Goal: Information Seeking & Learning: Check status

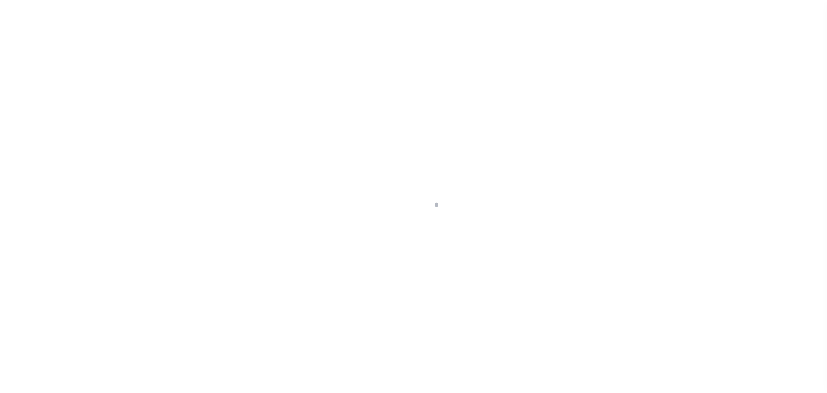
scroll to position [75, 0]
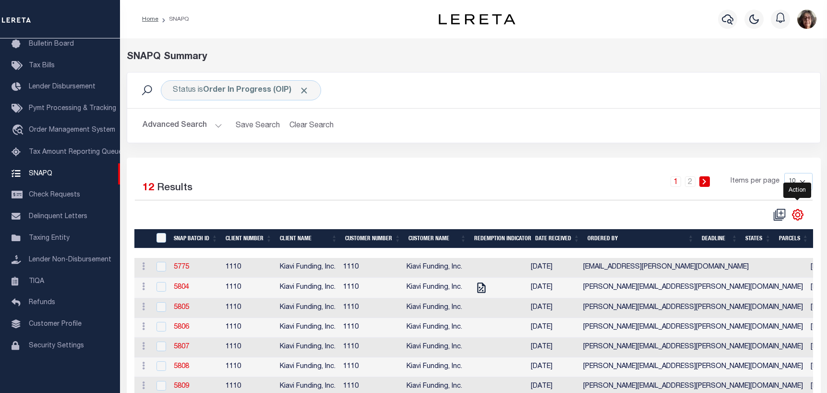
click at [799, 215] on icon "" at bounding box center [798, 214] width 12 height 12
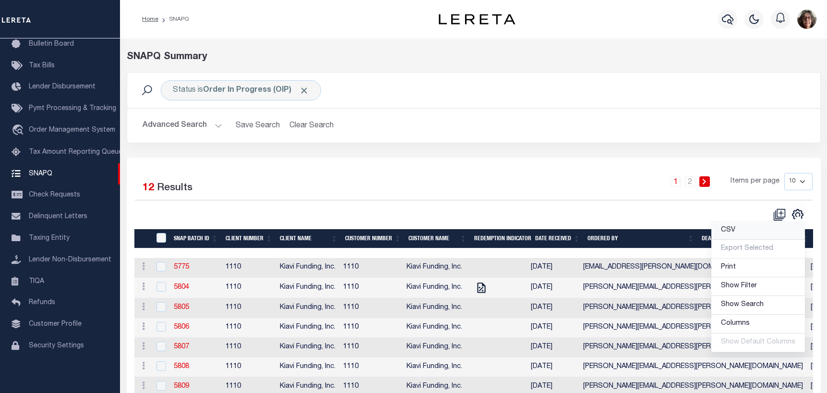
click at [729, 230] on span "CSV" at bounding box center [728, 230] width 14 height 7
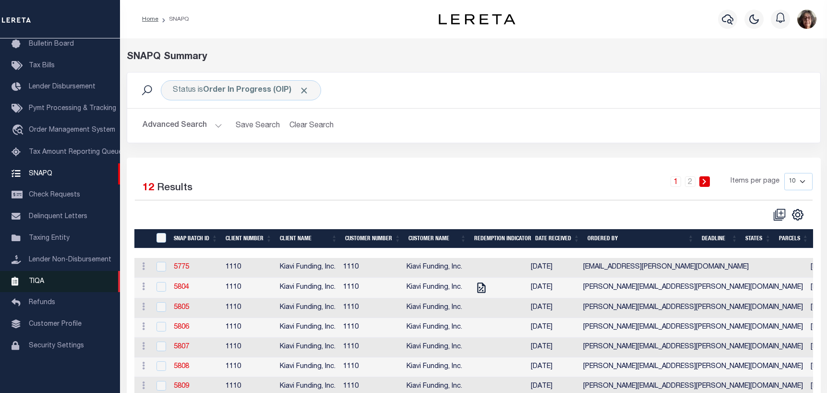
click at [35, 279] on span "TIQA" at bounding box center [36, 280] width 15 height 7
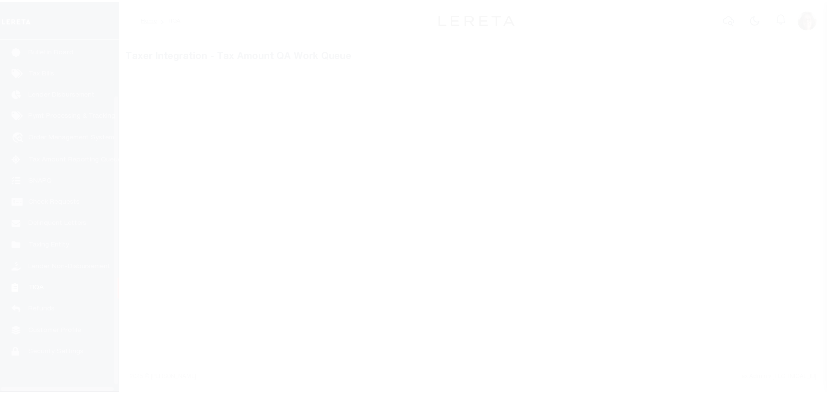
scroll to position [75, 0]
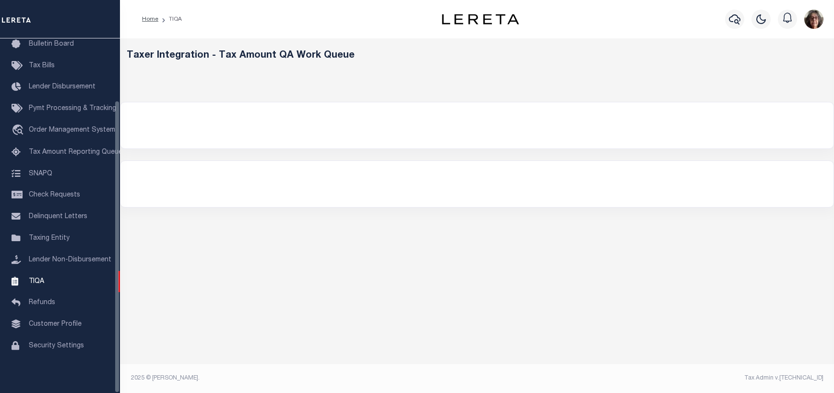
select select "200"
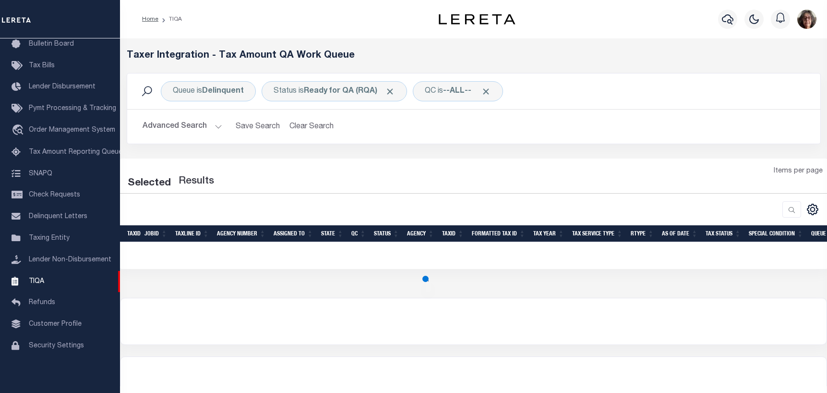
select select "200"
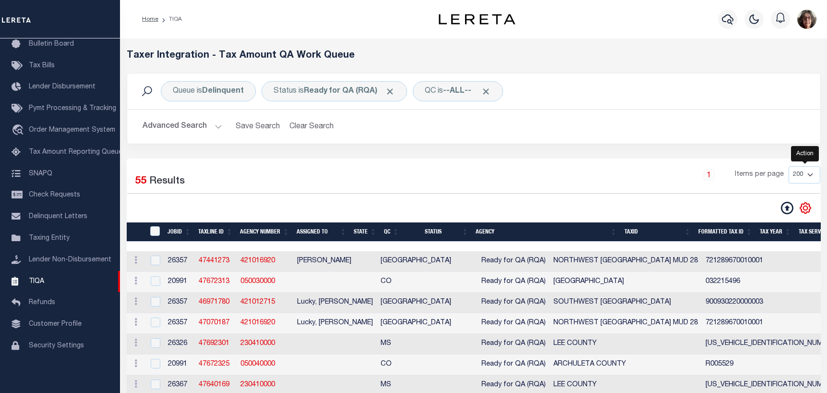
click at [805, 207] on icon "" at bounding box center [805, 207] width 4 height 4
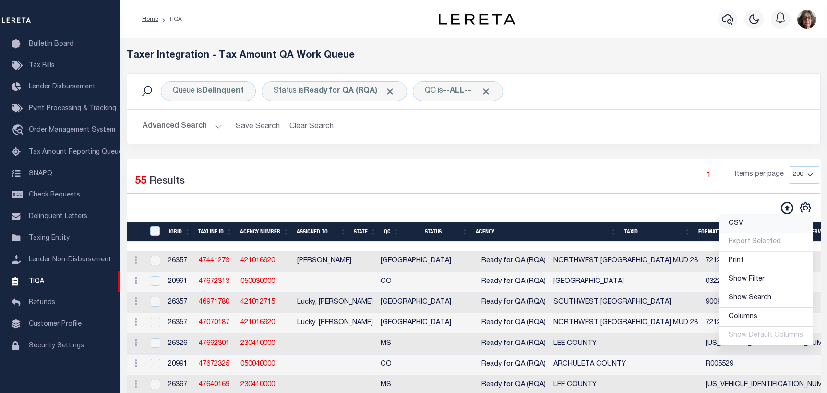
click at [740, 225] on span "CSV" at bounding box center [736, 223] width 14 height 7
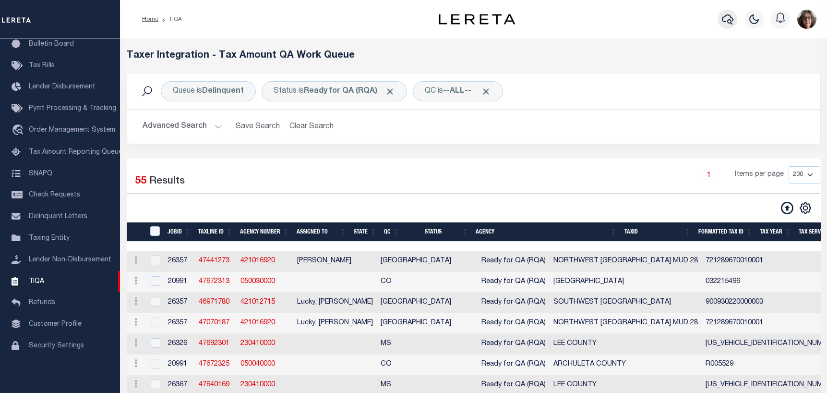
click at [724, 21] on icon "button" at bounding box center [728, 19] width 12 height 12
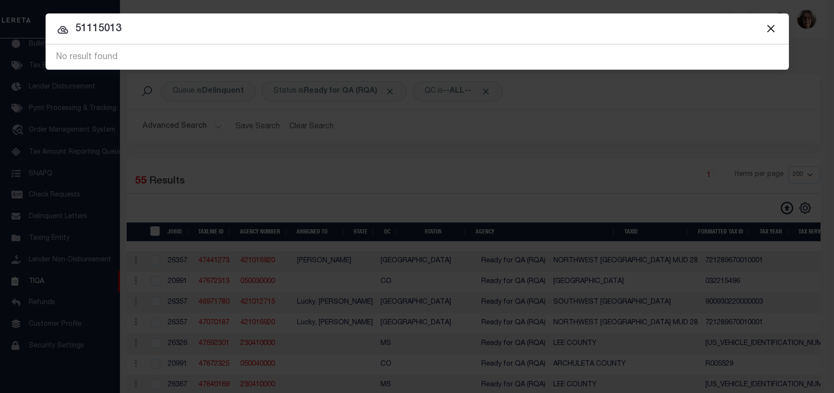
drag, startPoint x: 76, startPoint y: 28, endPoint x: 132, endPoint y: 28, distance: 55.7
click at [132, 28] on input "51115013" at bounding box center [418, 29] width 744 height 17
paste input "1455960050004"
drag, startPoint x: 75, startPoint y: 28, endPoint x: 156, endPoint y: 24, distance: 81.2
click at [156, 24] on input "1455960050004" at bounding box center [418, 29] width 744 height 17
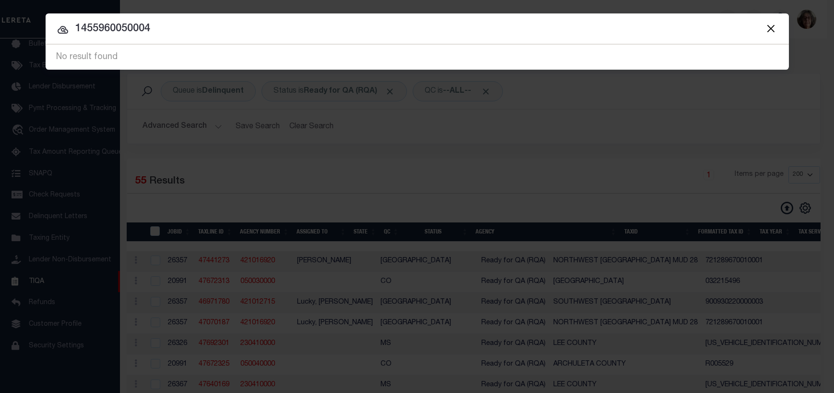
paste input "20109"
type input "20109"
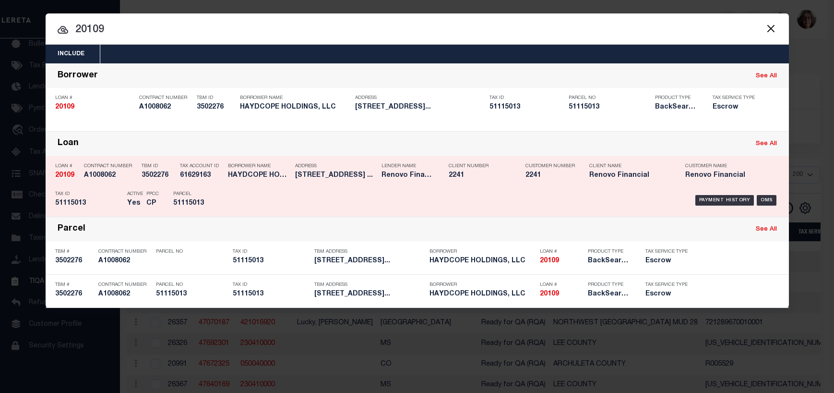
click at [734, 201] on div "Payment History" at bounding box center [725, 200] width 59 height 11
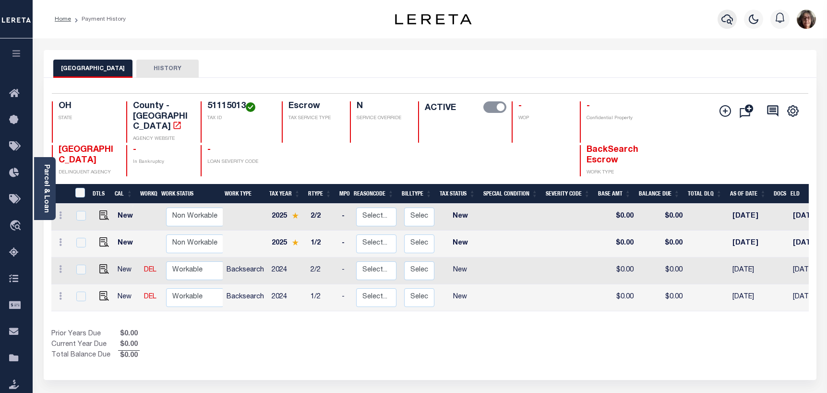
click at [726, 19] on icon "button" at bounding box center [728, 19] width 12 height 12
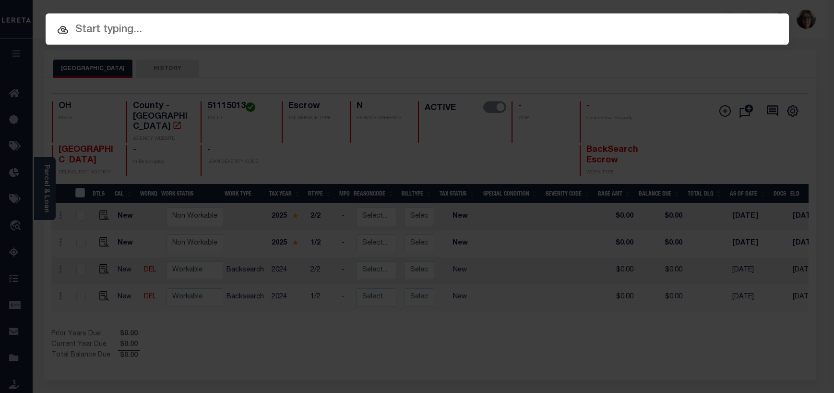
paste input "10053267"
type input "10053267"
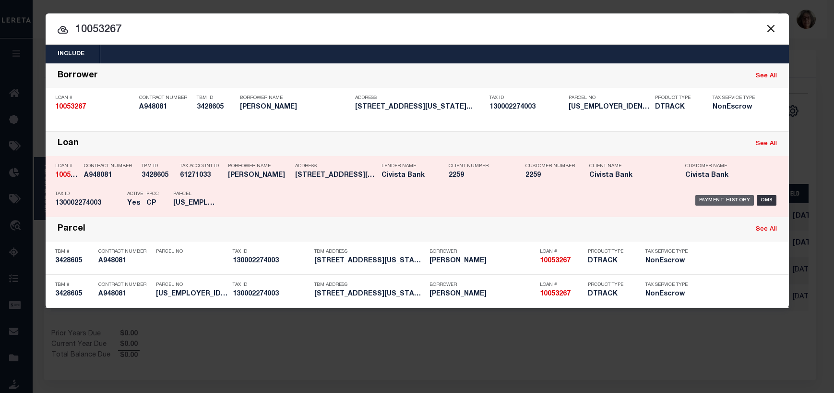
click at [722, 200] on div "Payment History" at bounding box center [725, 200] width 59 height 11
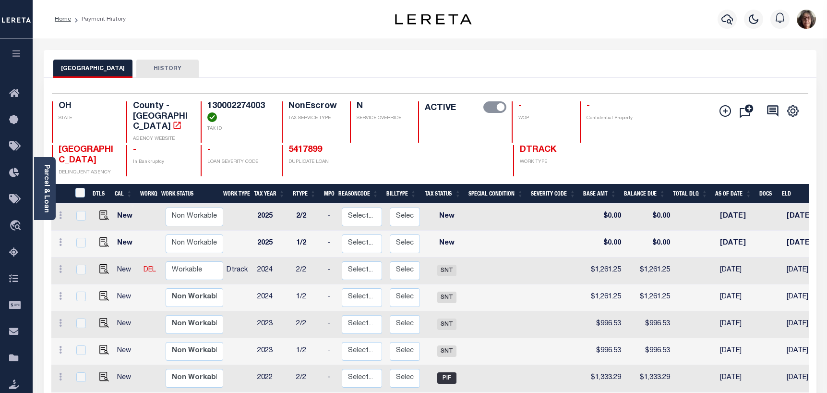
click at [165, 67] on button "HISTORY" at bounding box center [167, 69] width 62 height 18
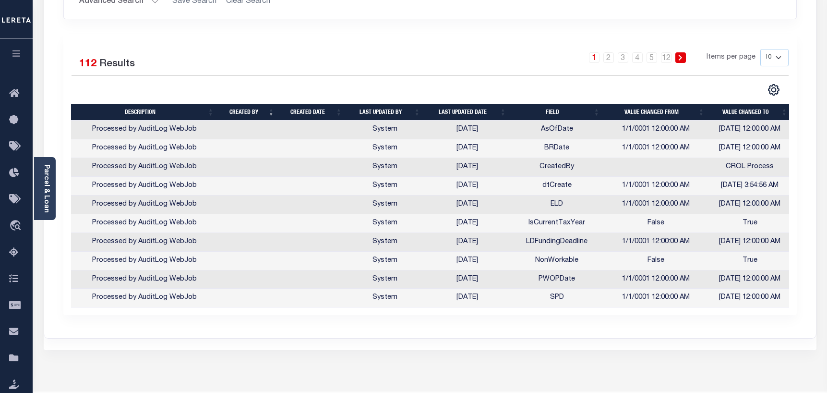
scroll to position [192, 0]
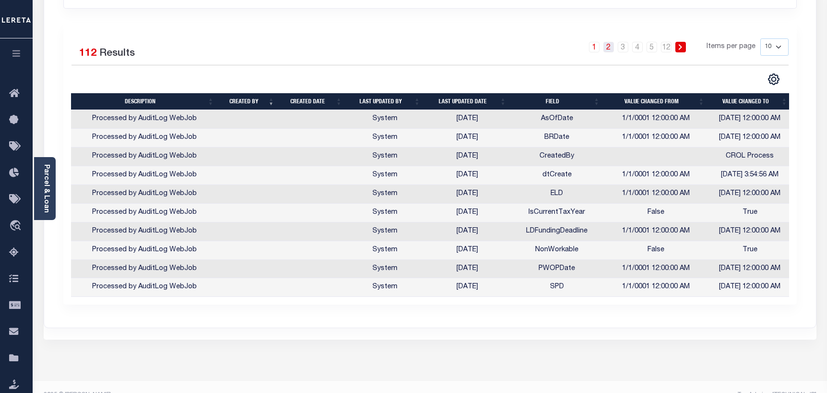
click at [608, 49] on link "2" at bounding box center [608, 47] width 11 height 11
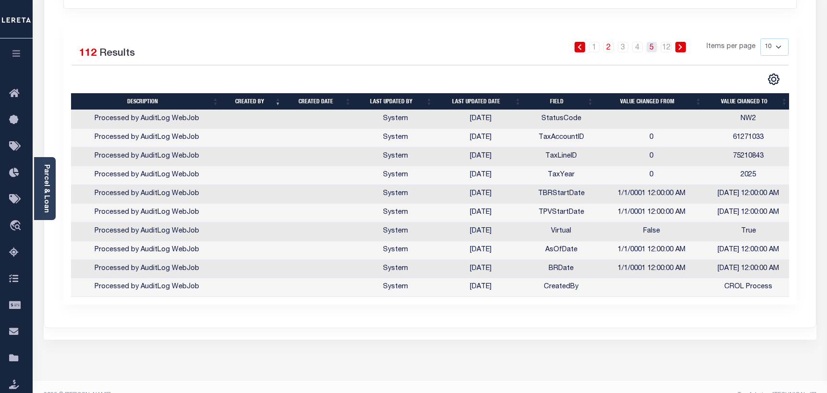
click at [655, 48] on link "5" at bounding box center [652, 47] width 11 height 11
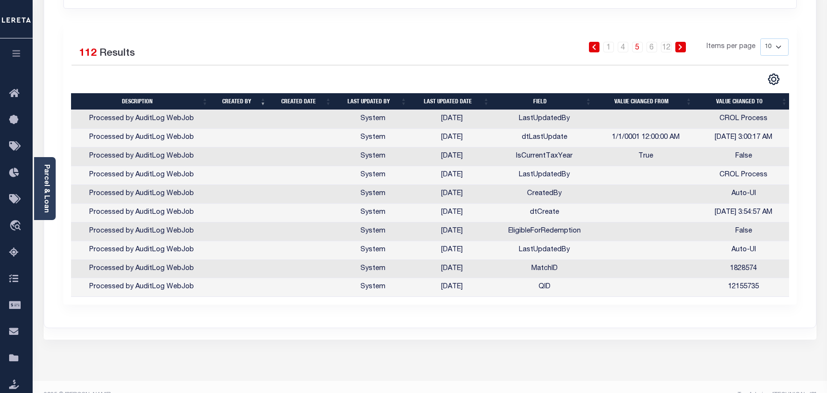
click at [678, 48] on link at bounding box center [680, 47] width 11 height 11
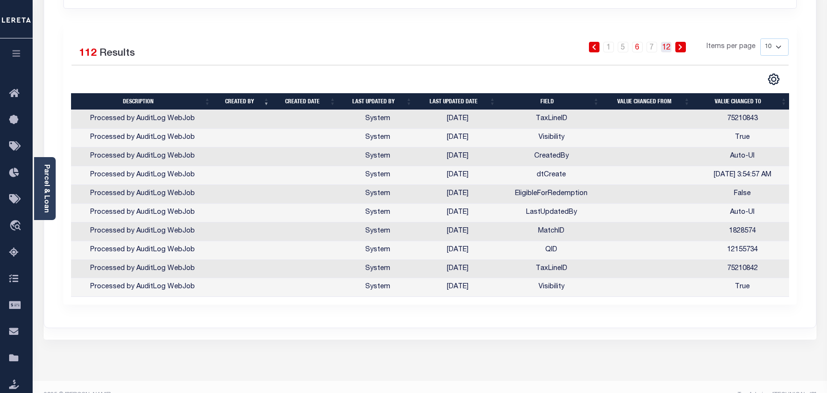
click at [669, 48] on link "12" at bounding box center [666, 47] width 11 height 11
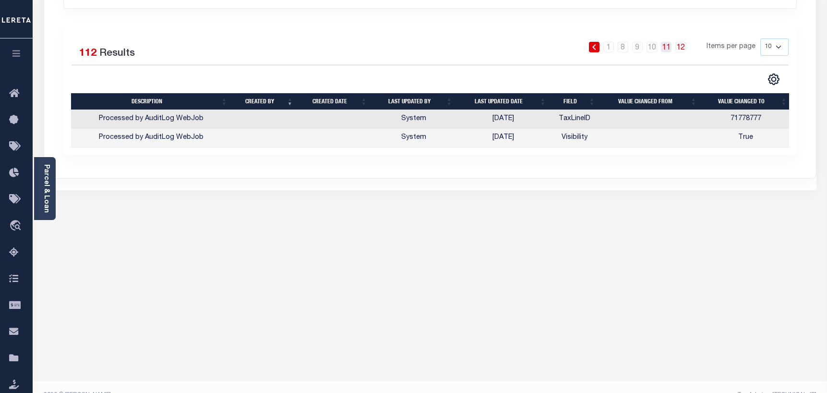
click at [663, 48] on link "11" at bounding box center [666, 47] width 11 height 11
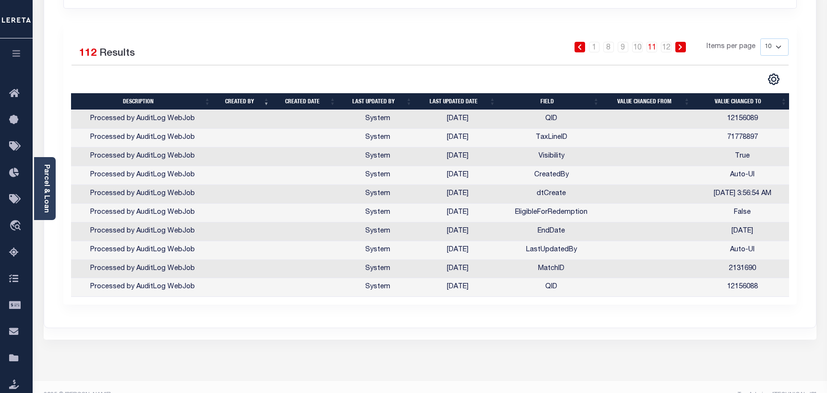
click at [651, 48] on link "11" at bounding box center [652, 47] width 11 height 11
click at [652, 48] on link "11" at bounding box center [652, 47] width 11 height 11
click at [47, 184] on link "Parcel & Loan" at bounding box center [46, 188] width 7 height 48
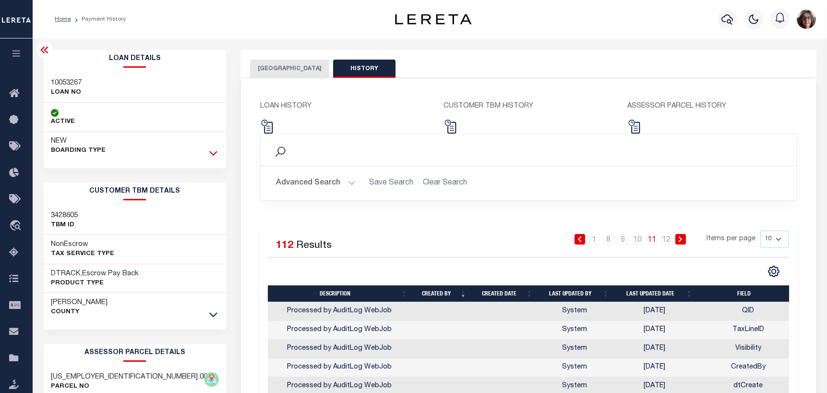
click at [212, 154] on icon at bounding box center [213, 153] width 8 height 10
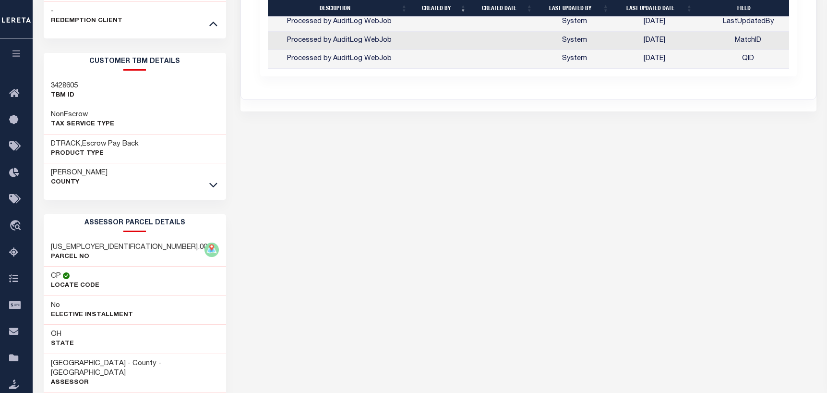
scroll to position [432, 0]
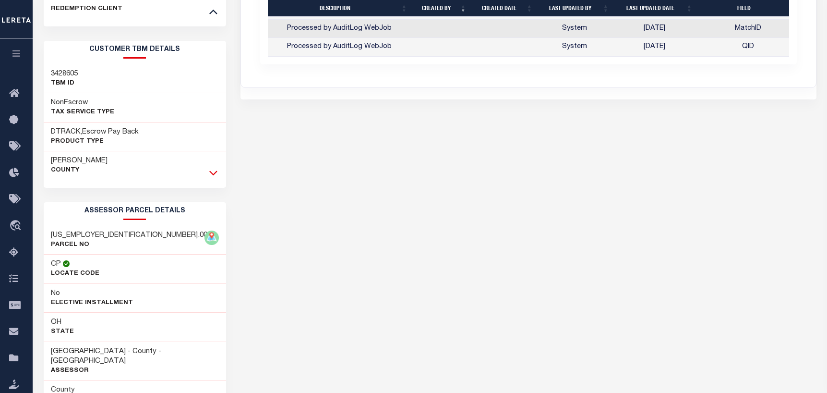
click at [214, 178] on icon at bounding box center [213, 173] width 8 height 10
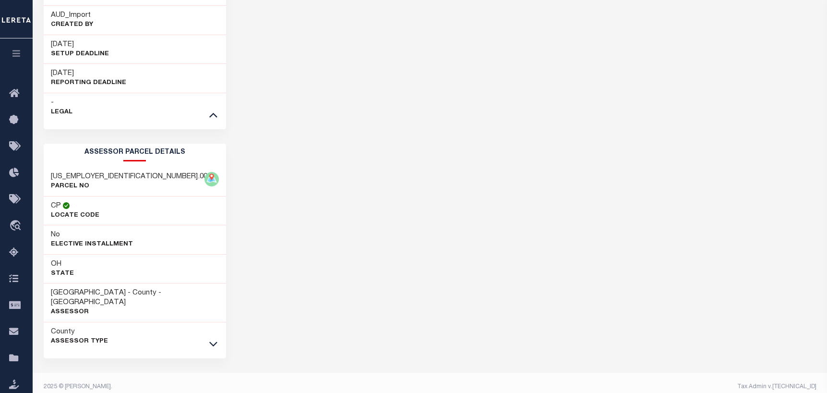
scroll to position [820, 0]
click at [212, 341] on icon at bounding box center [213, 343] width 8 height 5
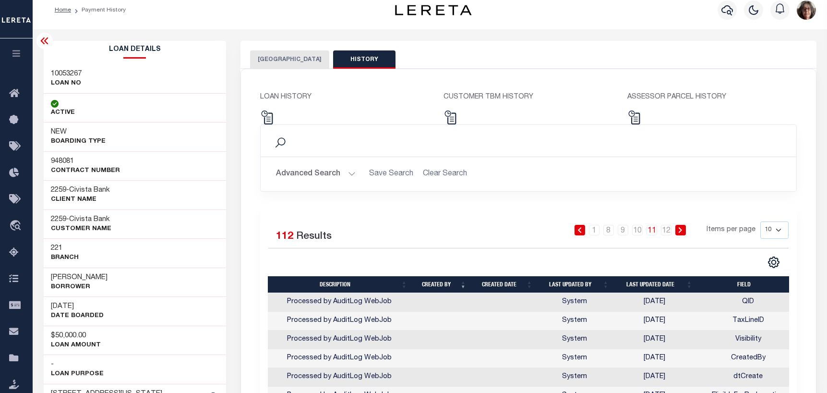
scroll to position [0, 0]
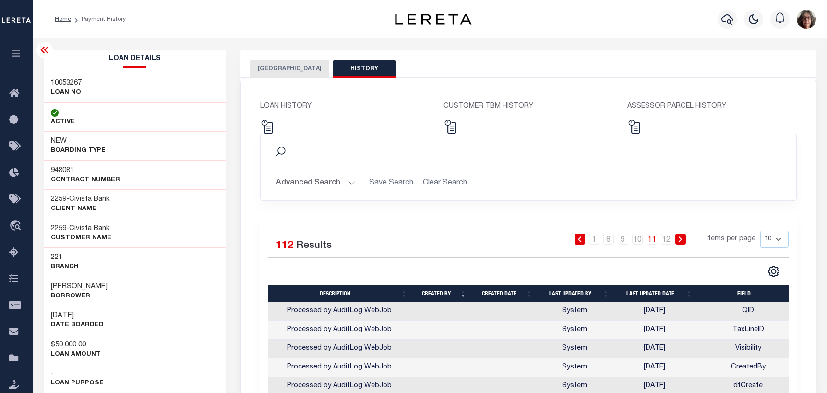
click at [275, 70] on button "CRAWFORD COUNTY" at bounding box center [289, 69] width 79 height 18
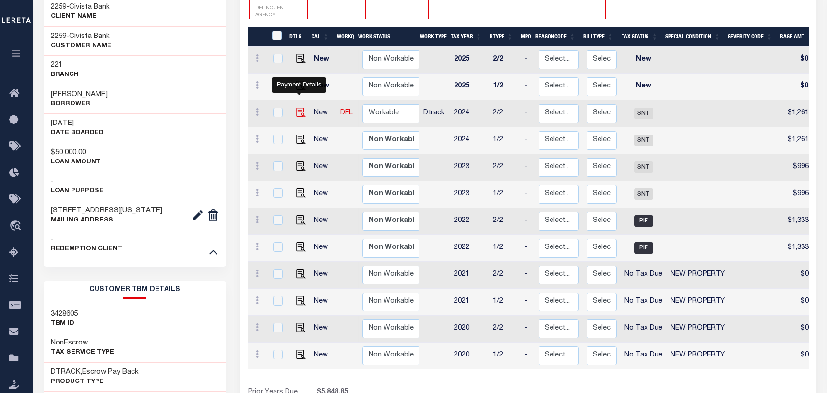
click at [298, 108] on img "" at bounding box center [301, 113] width 10 height 10
checkbox input "true"
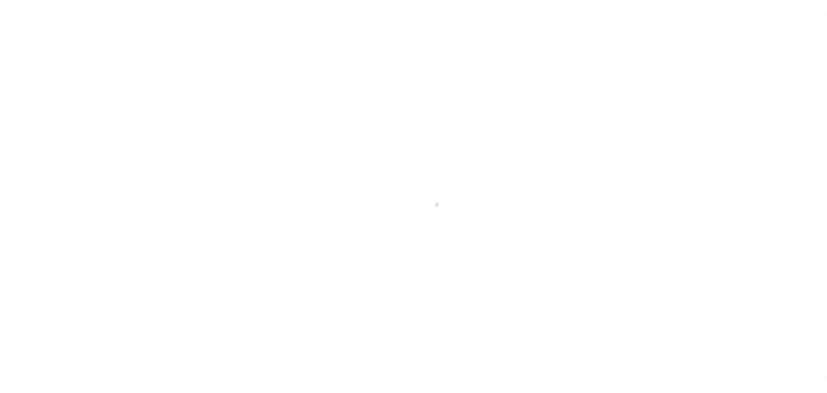
checkbox input "false"
type textarea "TPS"
type input "[DATE]"
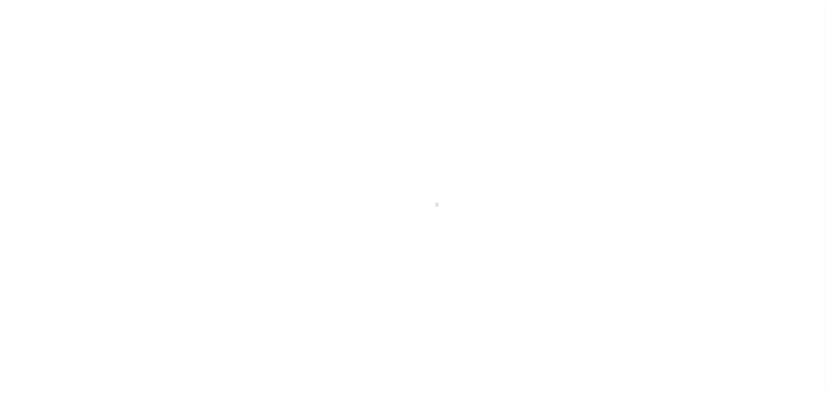
type input "[DATE]"
type input "$1,261.25"
select select "SNT"
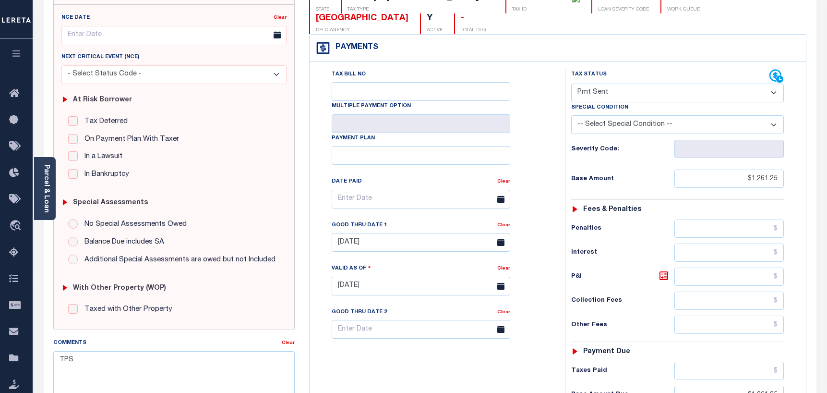
scroll to position [95, 0]
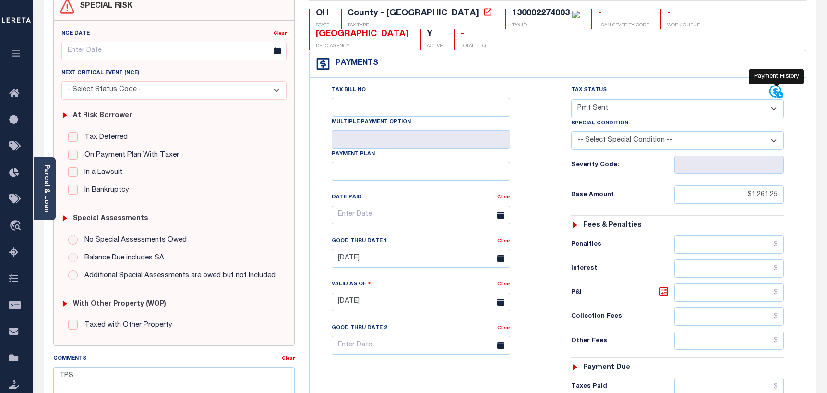
click at [772, 90] on icon at bounding box center [777, 92] width 14 height 14
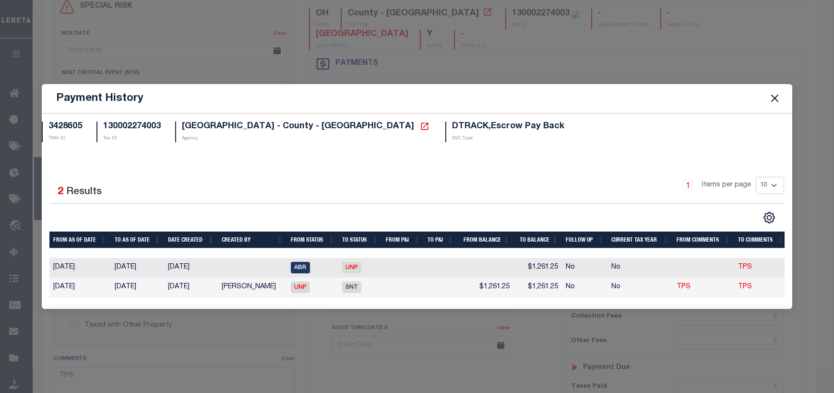
click at [773, 93] on button "Close" at bounding box center [775, 98] width 12 height 12
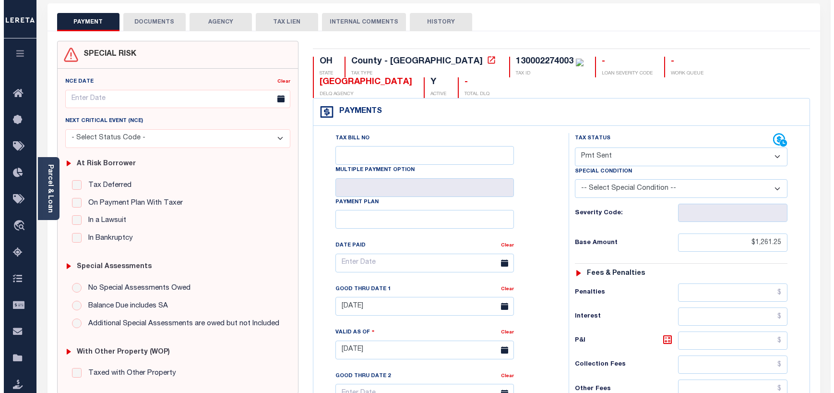
scroll to position [0, 0]
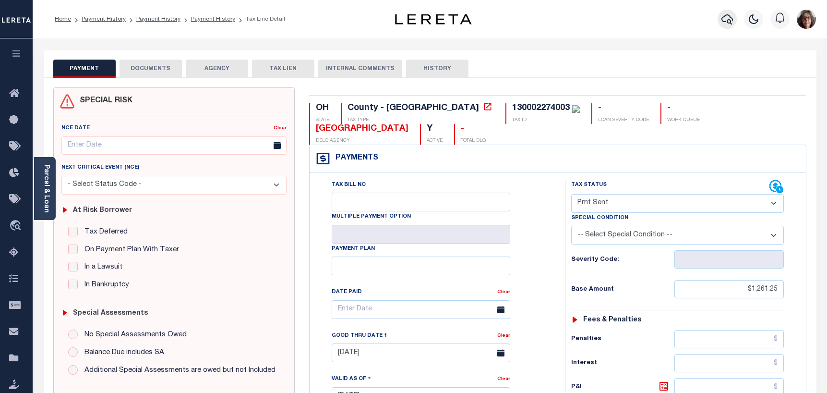
click at [731, 20] on icon "button" at bounding box center [728, 19] width 12 height 12
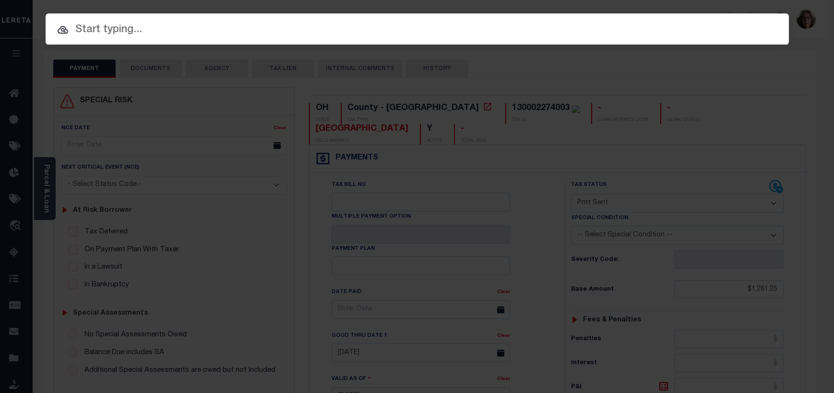
paste input "57492043"
type input "57492043"
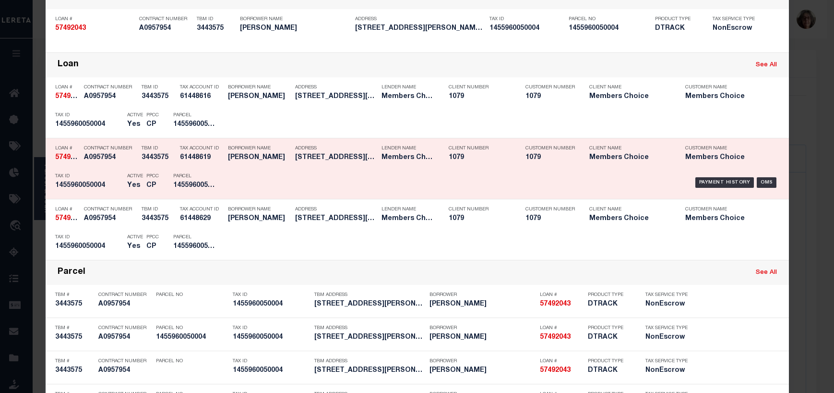
scroll to position [40, 0]
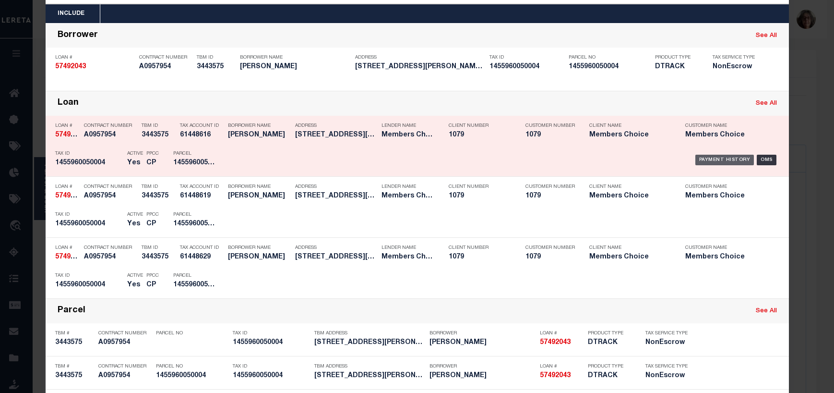
click at [720, 161] on div "Payment History" at bounding box center [725, 160] width 59 height 11
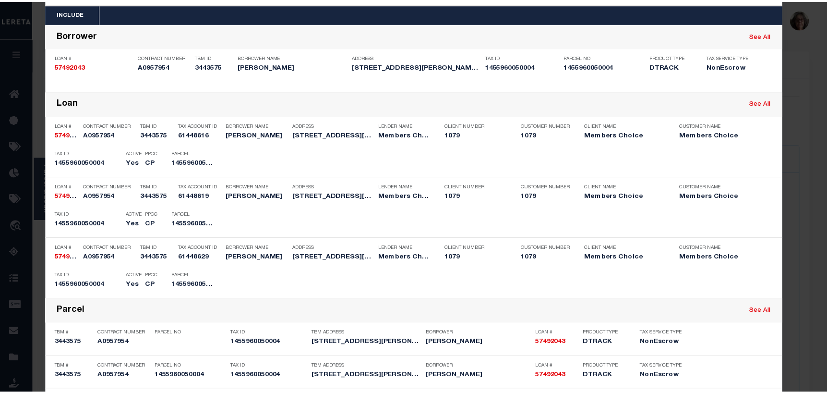
scroll to position [0, 0]
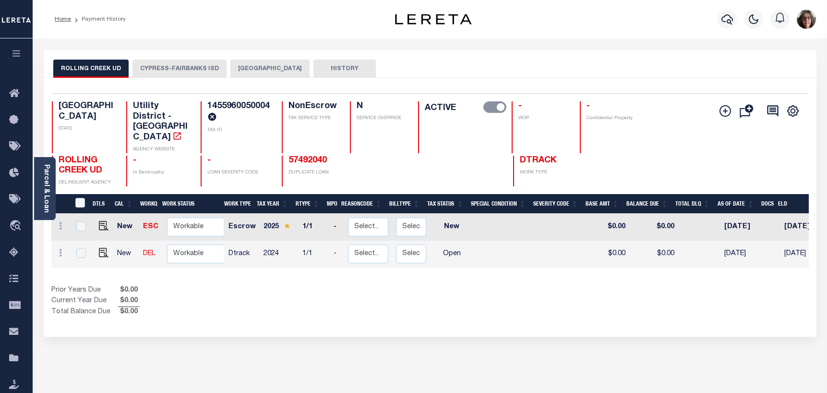
click at [163, 68] on button "CYPRESS-FAIRBANKS ISD" at bounding box center [179, 69] width 94 height 18
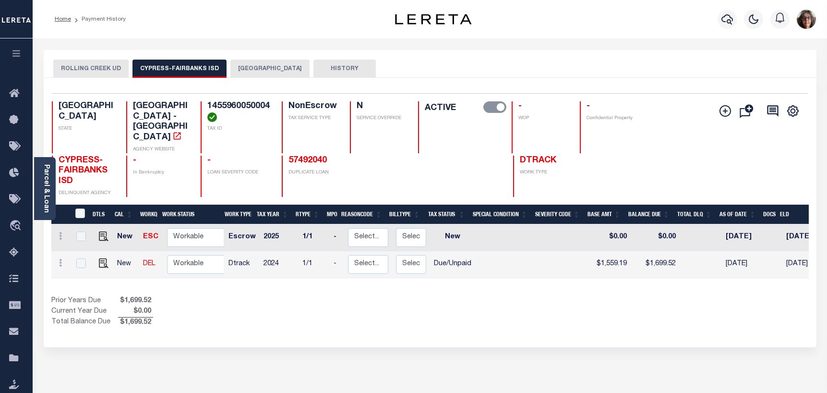
click at [260, 68] on button "HARRIS COUNTY" at bounding box center [269, 69] width 79 height 18
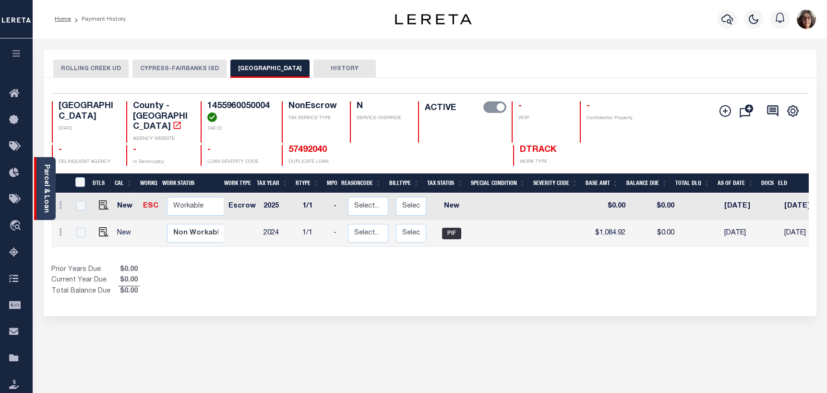
click at [40, 204] on div "Parcel & Loan" at bounding box center [45, 188] width 22 height 63
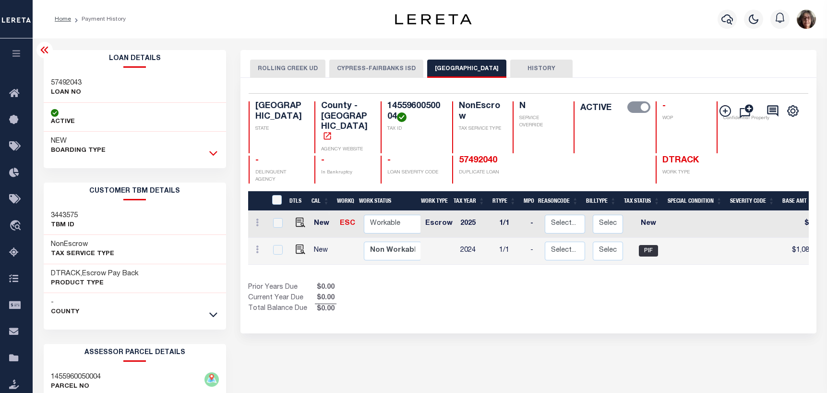
click at [213, 152] on icon at bounding box center [213, 153] width 8 height 10
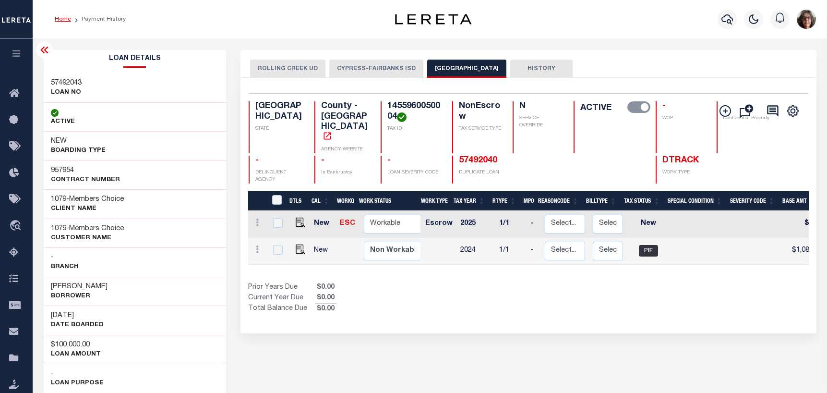
click at [63, 18] on link "Home" at bounding box center [63, 19] width 16 height 6
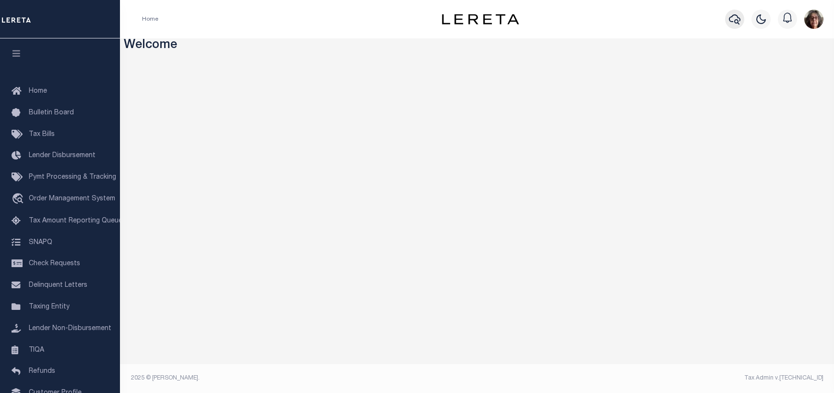
click at [735, 20] on icon "button" at bounding box center [735, 19] width 12 height 10
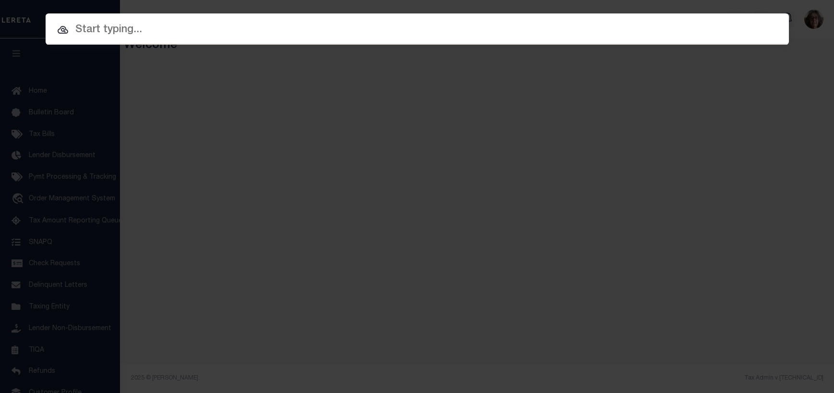
paste input "57492043"
type input "57492043"
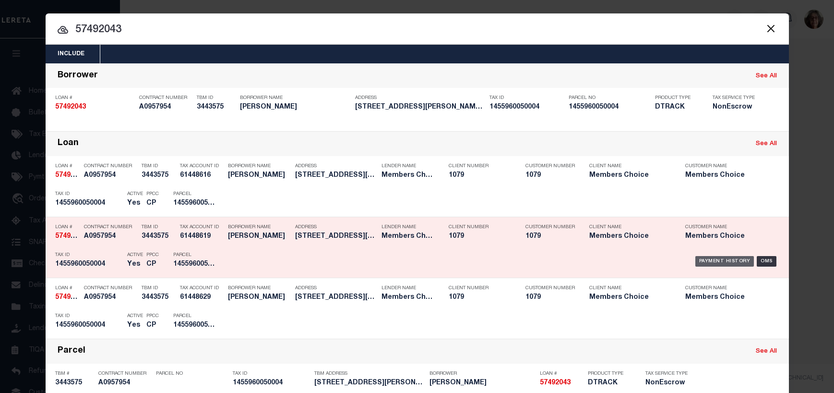
click at [717, 262] on div "Payment History" at bounding box center [725, 261] width 59 height 11
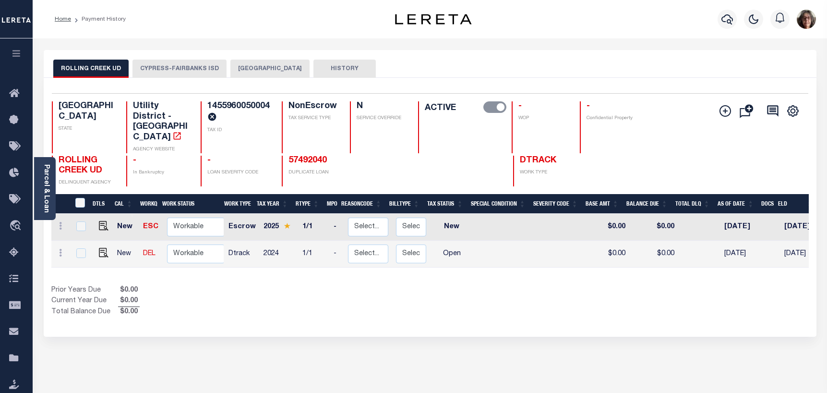
click at [150, 67] on button "CYPRESS-FAIRBANKS ISD" at bounding box center [179, 69] width 94 height 18
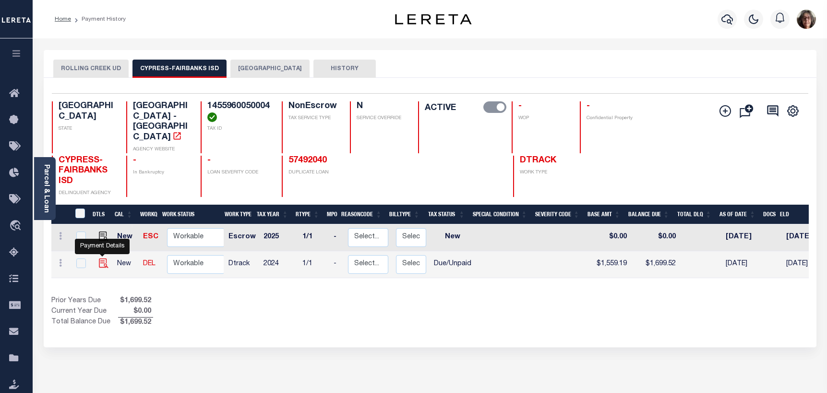
click at [101, 258] on img "" at bounding box center [104, 263] width 10 height 10
checkbox input "true"
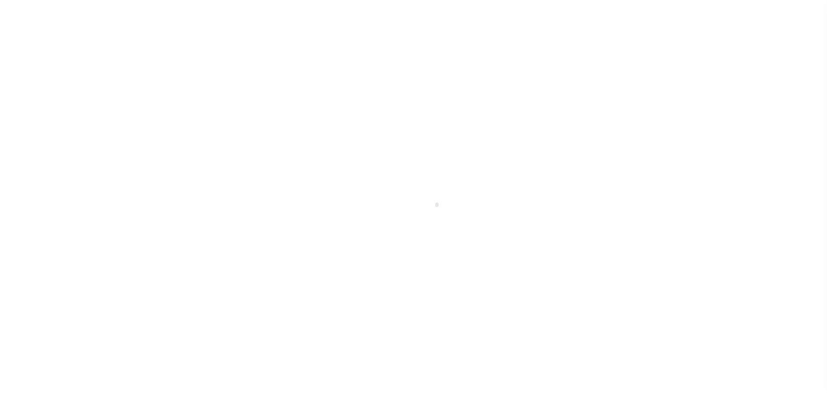
select select "DUE"
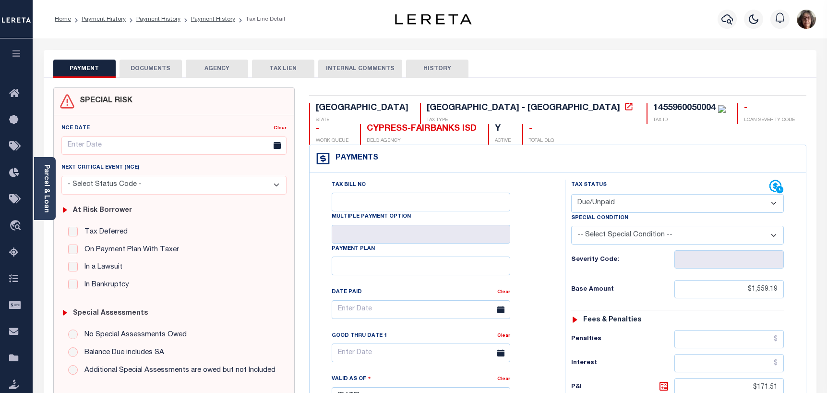
click at [436, 70] on button "HISTORY" at bounding box center [437, 69] width 62 height 18
select select "50"
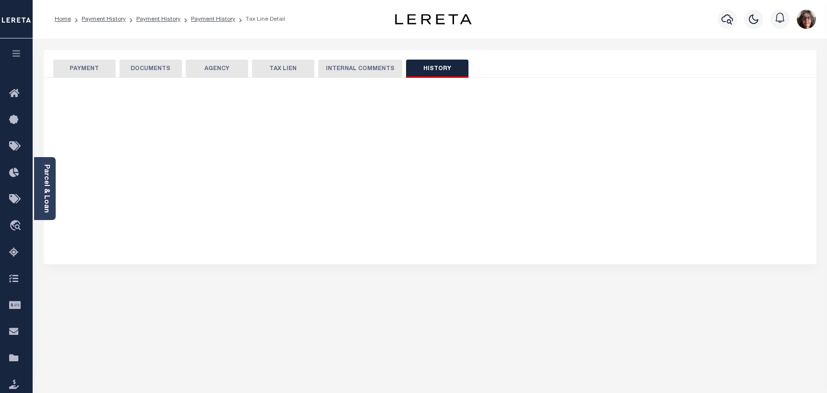
select select "50"
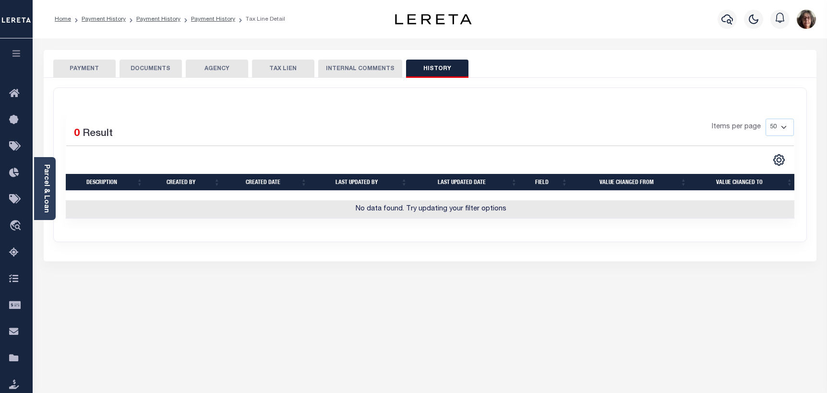
click at [73, 66] on button "PAYMENT" at bounding box center [84, 69] width 62 height 18
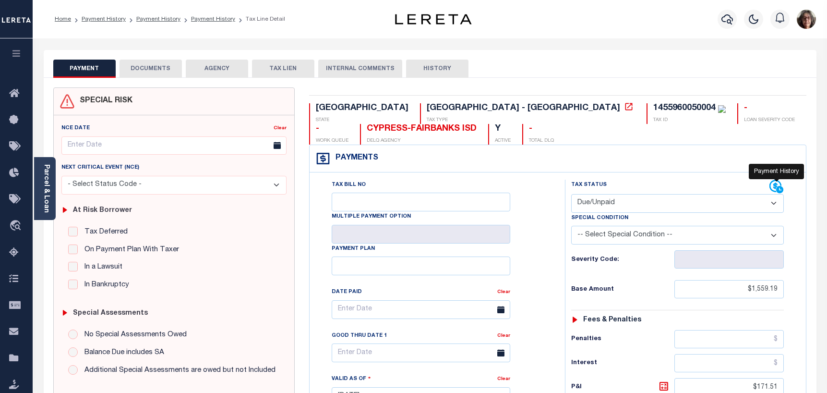
click at [775, 187] on icon at bounding box center [777, 187] width 14 height 14
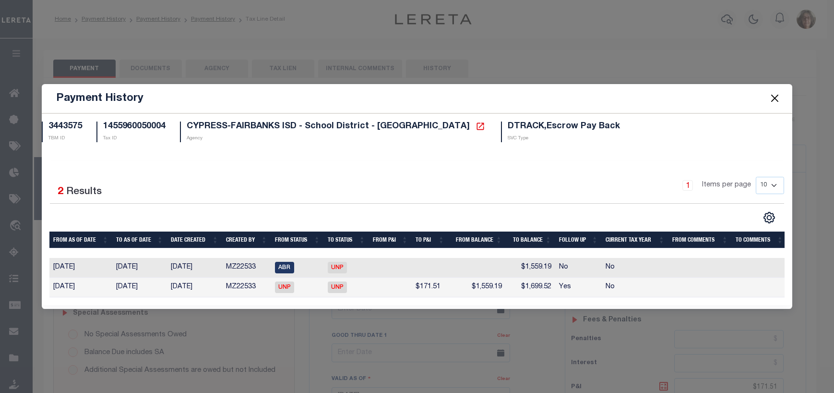
click at [773, 96] on button "Close" at bounding box center [775, 98] width 12 height 12
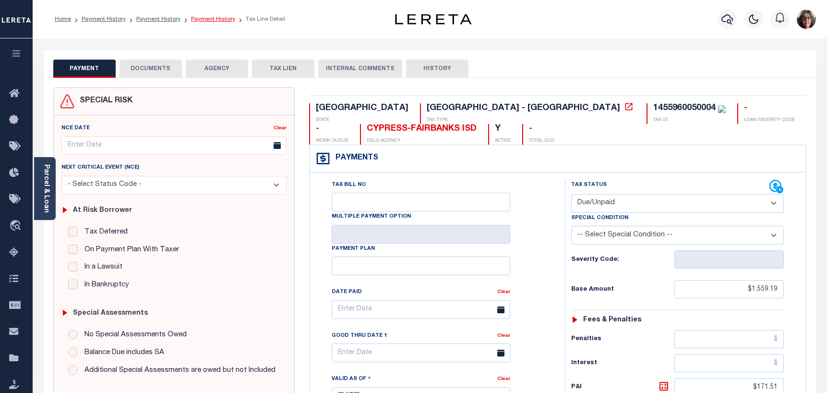
click at [209, 18] on link "Payment History" at bounding box center [213, 19] width 44 height 6
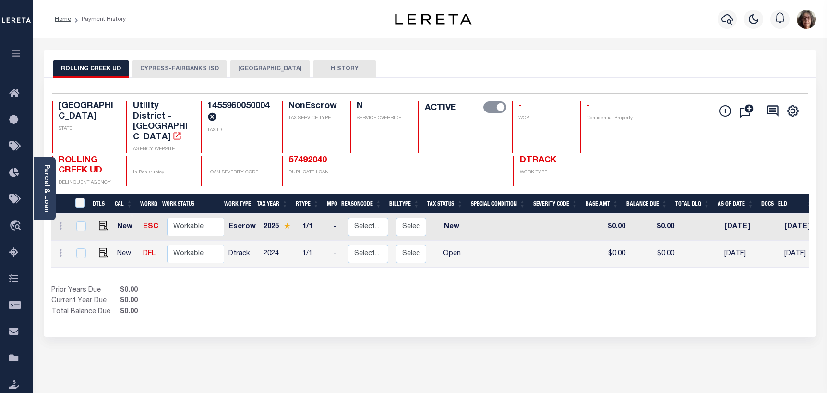
click at [321, 69] on button "HISTORY" at bounding box center [344, 69] width 62 height 18
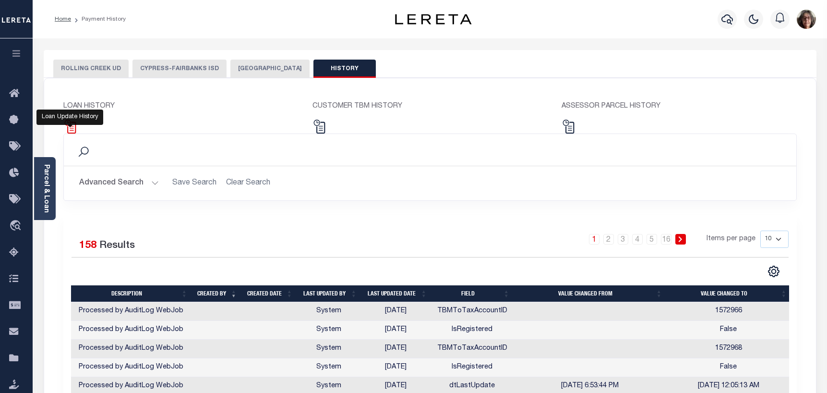
click at [72, 127] on img at bounding box center [70, 127] width 14 height 14
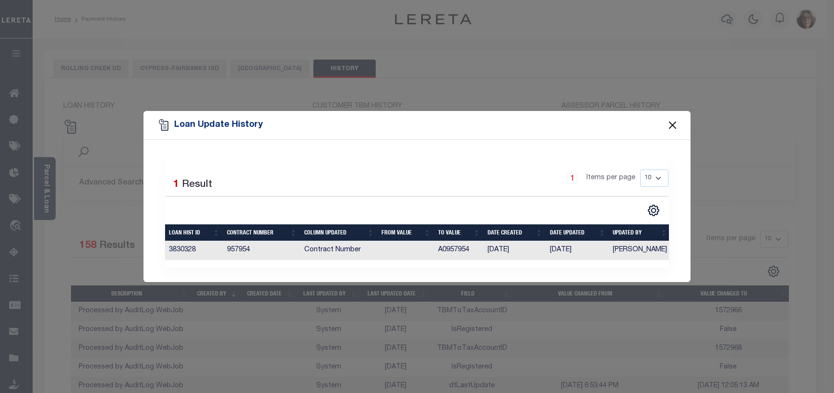
click at [671, 123] on button "Close" at bounding box center [673, 125] width 12 height 12
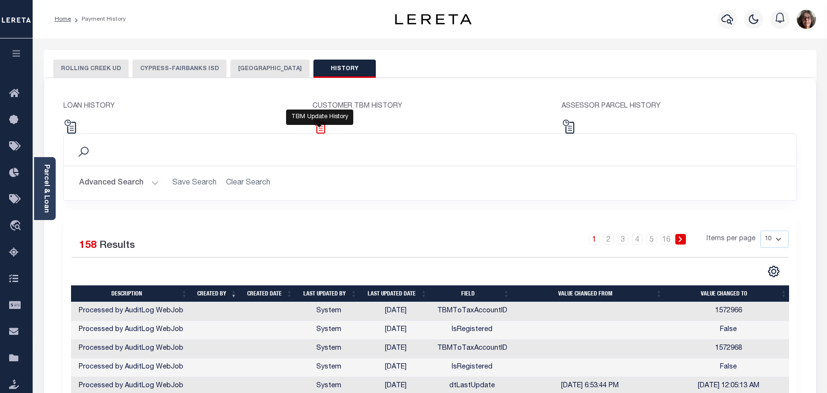
click at [319, 128] on img at bounding box center [320, 127] width 14 height 14
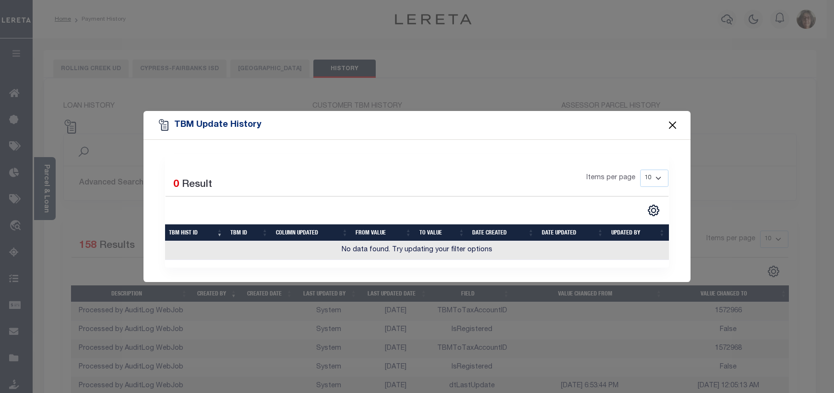
click at [674, 122] on button "Close" at bounding box center [673, 125] width 12 height 12
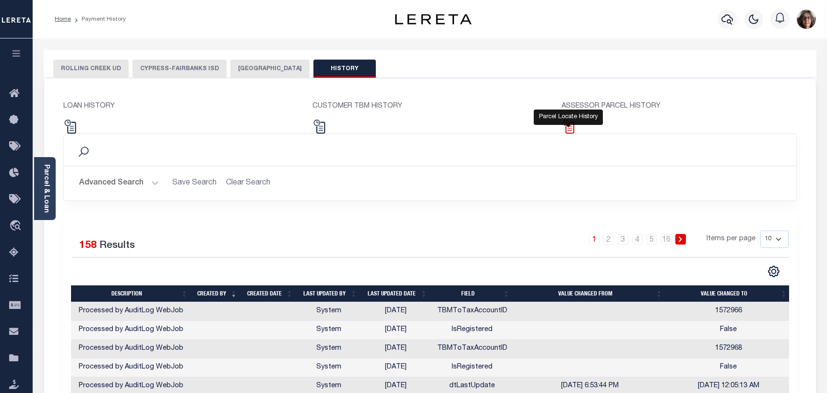
click at [568, 127] on img at bounding box center [569, 127] width 14 height 14
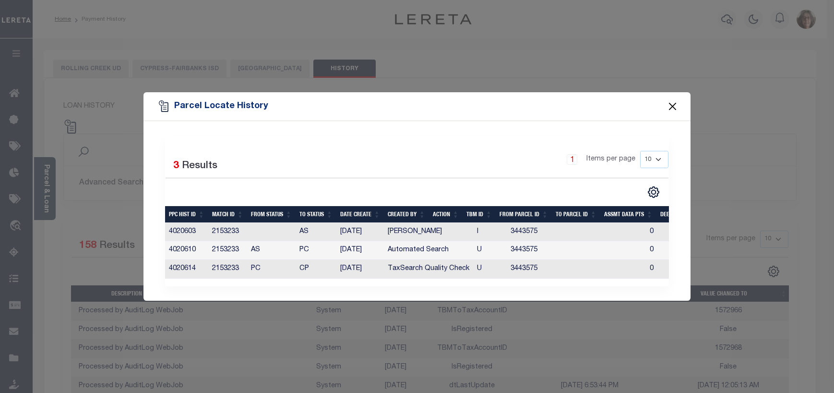
click at [674, 104] on button "Close" at bounding box center [673, 106] width 12 height 12
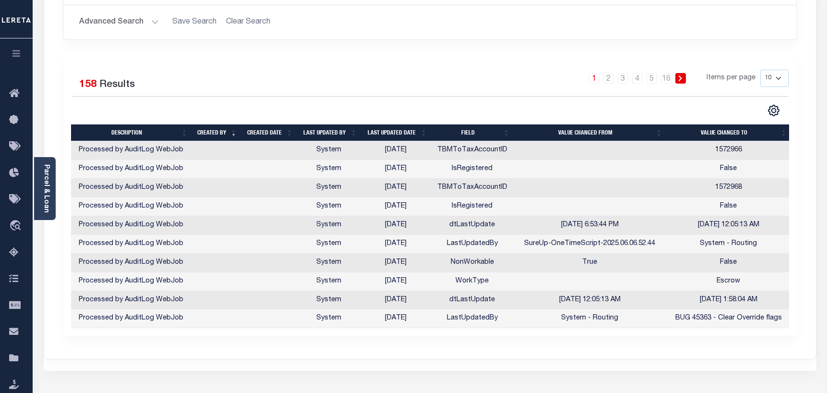
scroll to position [144, 0]
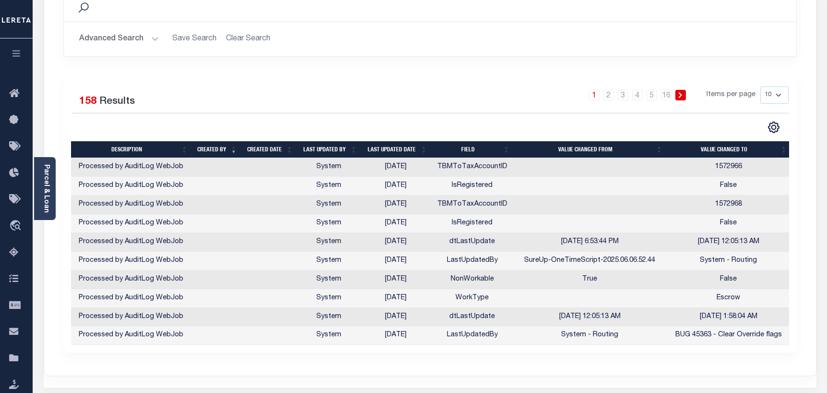
click at [390, 150] on th "Last updated date" at bounding box center [396, 149] width 70 height 17
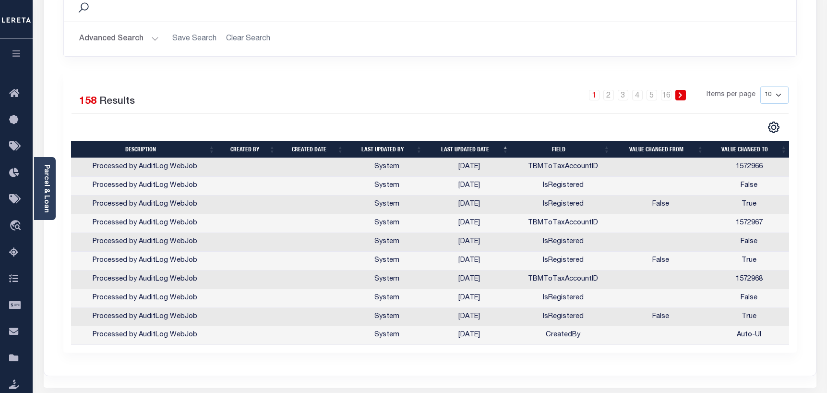
click at [466, 150] on th "Last updated date" at bounding box center [469, 149] width 86 height 17
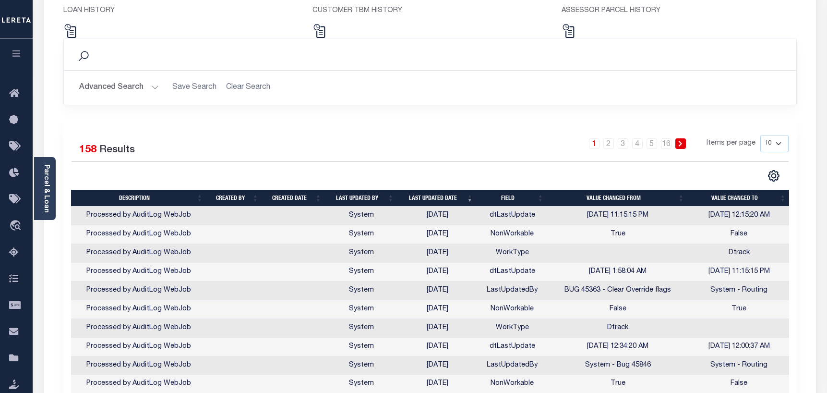
scroll to position [48, 0]
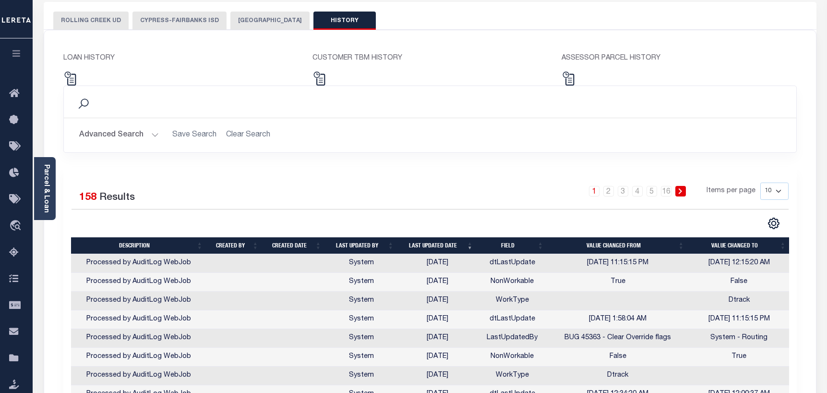
click at [246, 22] on button "HARRIS COUNTY" at bounding box center [269, 21] width 79 height 18
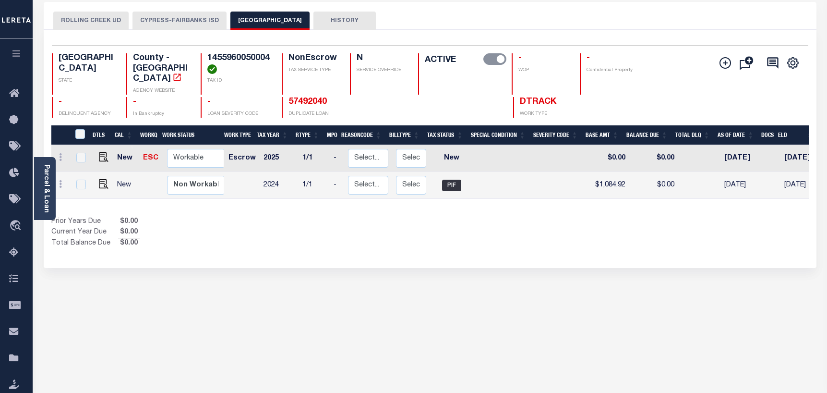
click at [167, 18] on button "CYPRESS-FAIRBANKS ISD" at bounding box center [179, 21] width 94 height 18
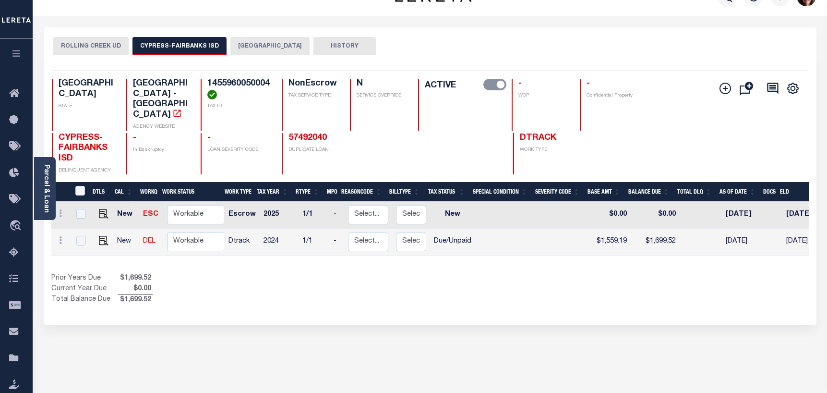
scroll to position [0, 0]
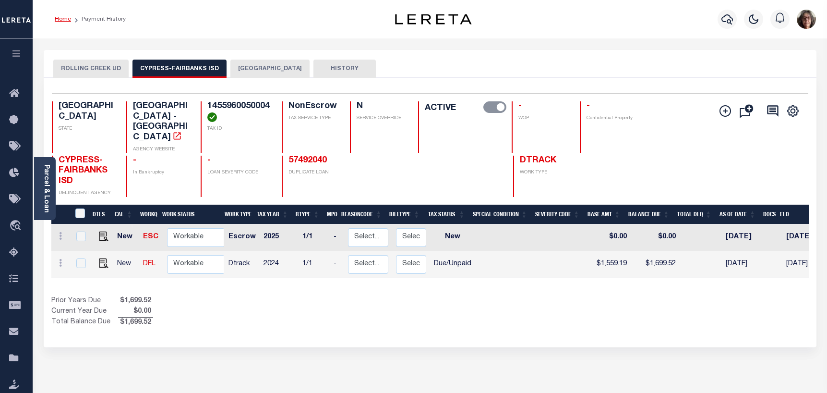
click at [61, 19] on link "Home" at bounding box center [63, 19] width 16 height 6
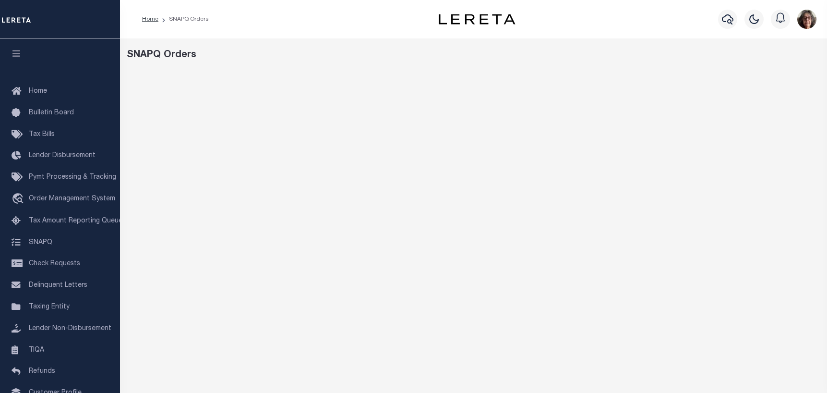
click at [411, 39] on div "SNAPQ Orders" at bounding box center [473, 320] width 707 height 565
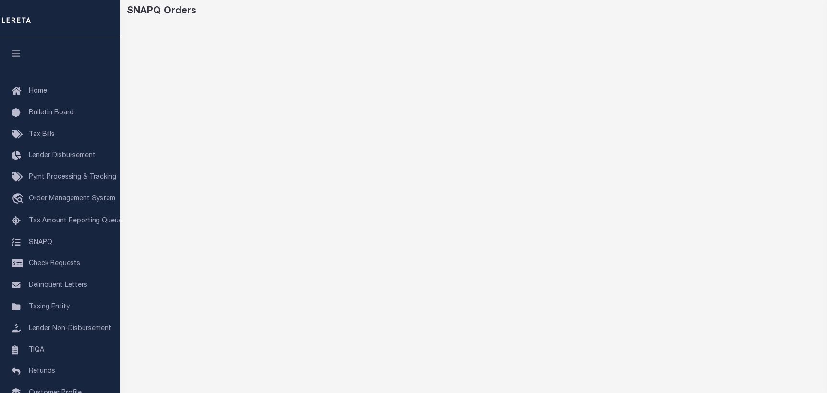
scroll to position [66, 0]
